Goal: Answer question/provide support

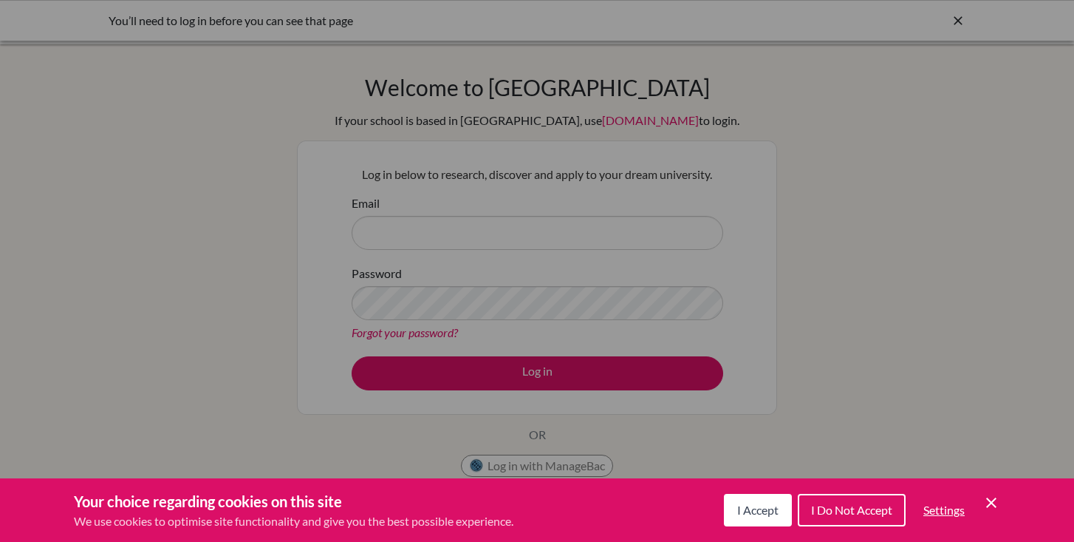
click at [753, 522] on button "I Accept" at bounding box center [758, 510] width 68 height 33
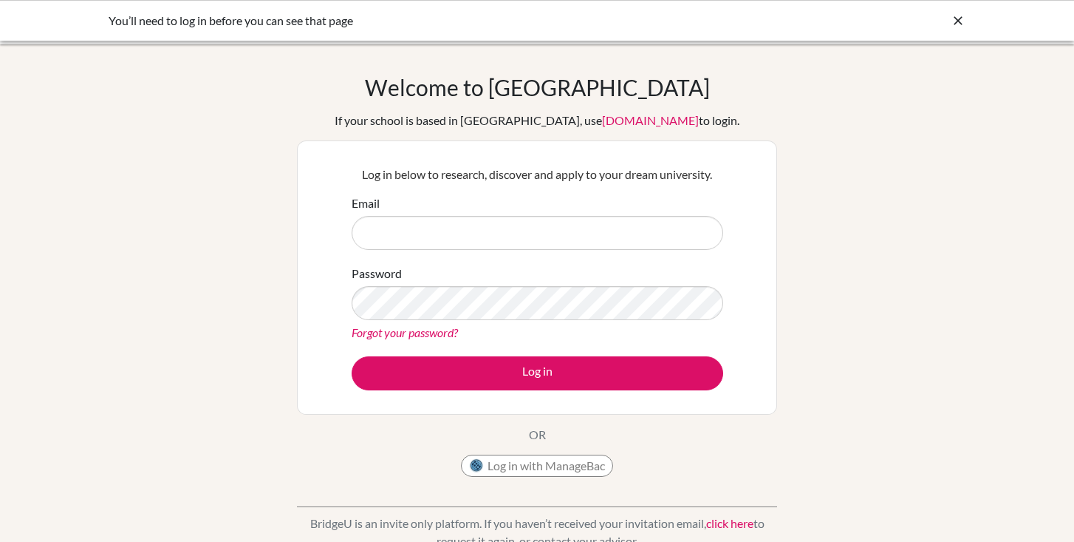
click at [607, 251] on form "Email Password Forgot your password? Log in" at bounding box center [538, 292] width 372 height 196
click at [605, 234] on input "Email" at bounding box center [538, 233] width 372 height 34
type input "[EMAIL_ADDRESS][DOMAIN_NAME]"
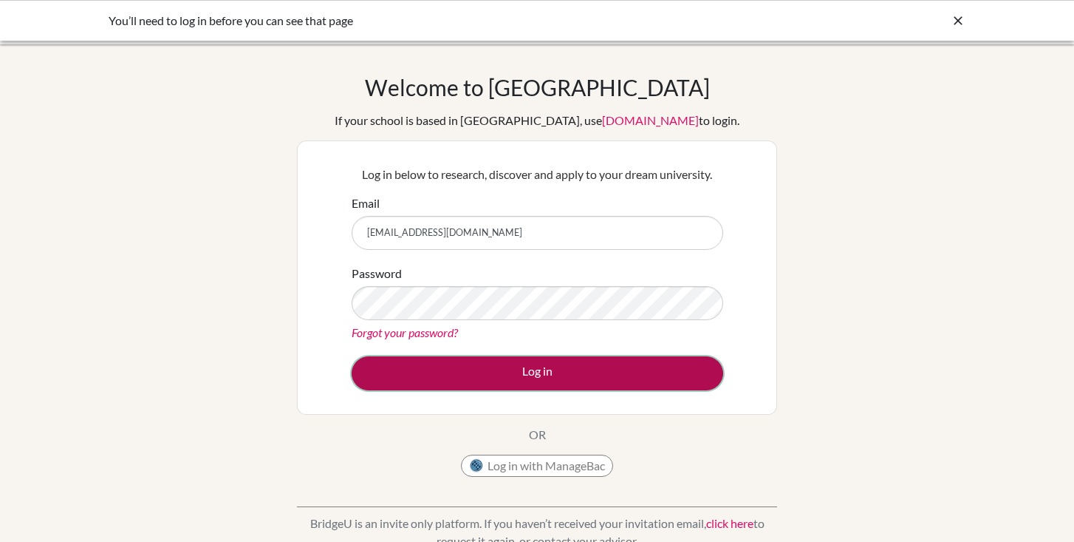
click at [546, 379] on button "Log in" at bounding box center [538, 373] width 372 height 34
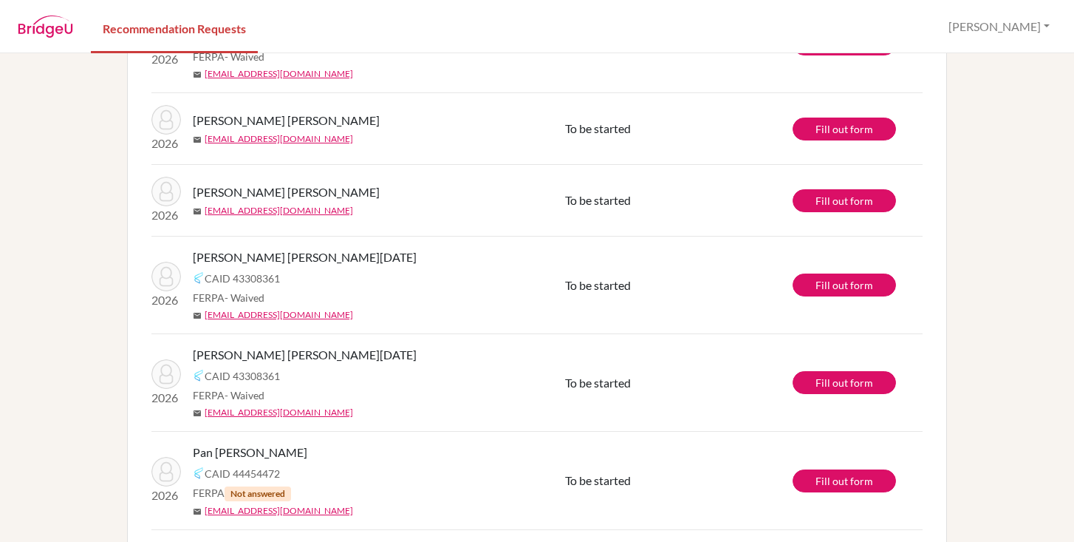
scroll to position [1042, 0]
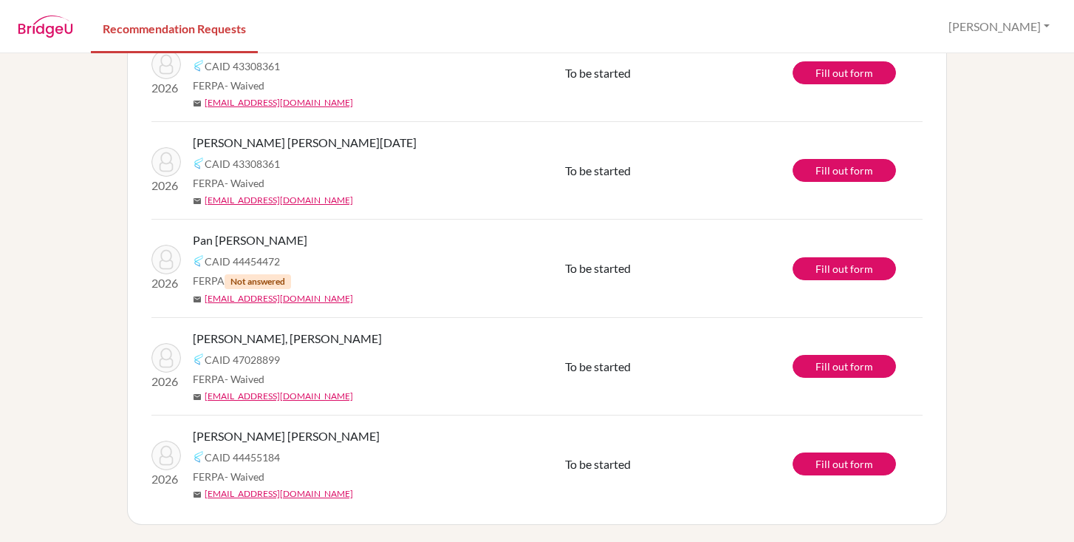
click at [429, 436] on div "[PERSON_NAME] [PERSON_NAME]" at bounding box center [384, 436] width 383 height 18
click at [429, 386] on div "[PERSON_NAME] [PERSON_NAME] [PERSON_NAME] 47028899 FERPA - Waived mail [EMAIL_A…" at bounding box center [384, 366] width 383 height 73
click at [434, 269] on div "CAID 44454472" at bounding box center [384, 261] width 383 height 18
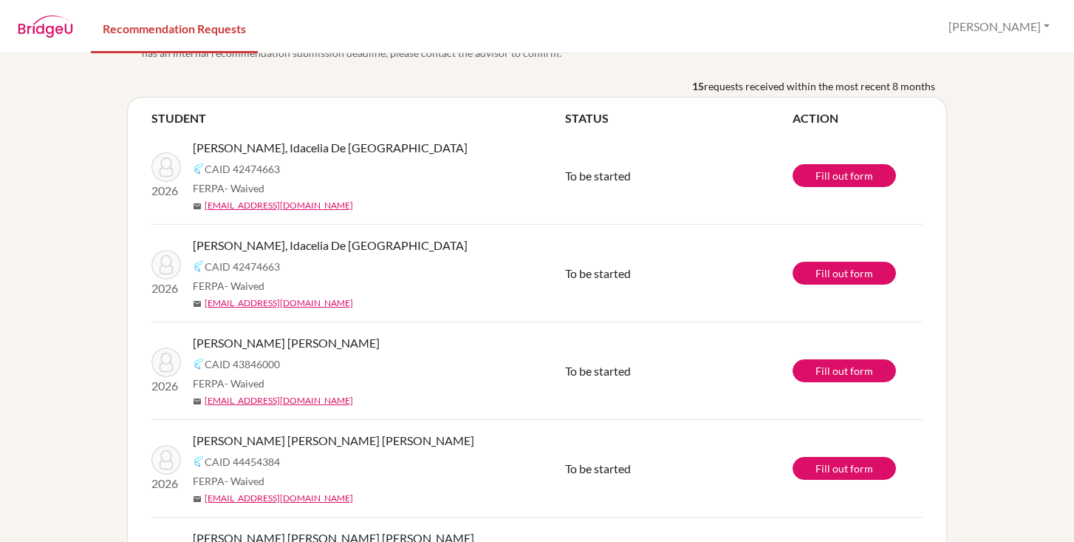
scroll to position [0, 0]
